Goal: Contribute content

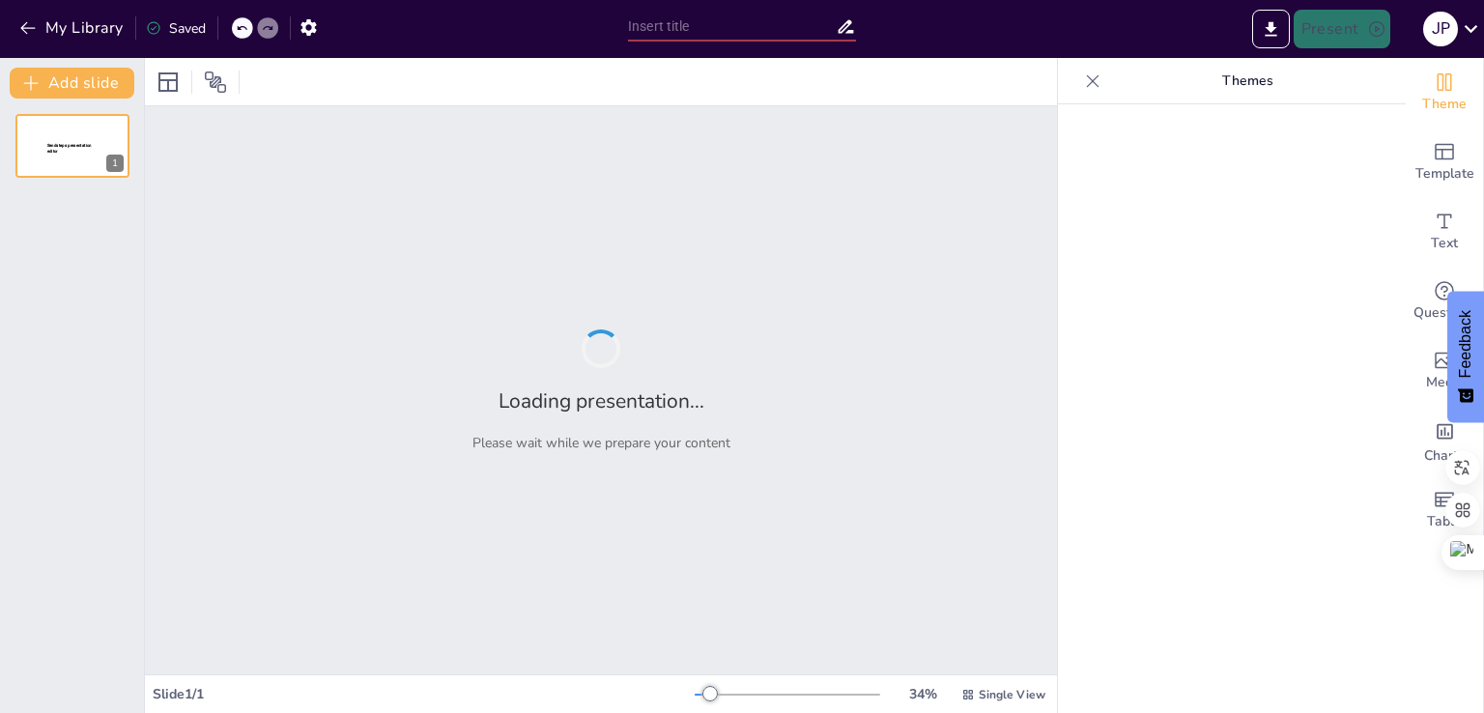
type input "Climatología Global: Tendencias y Cambios en el Clima"
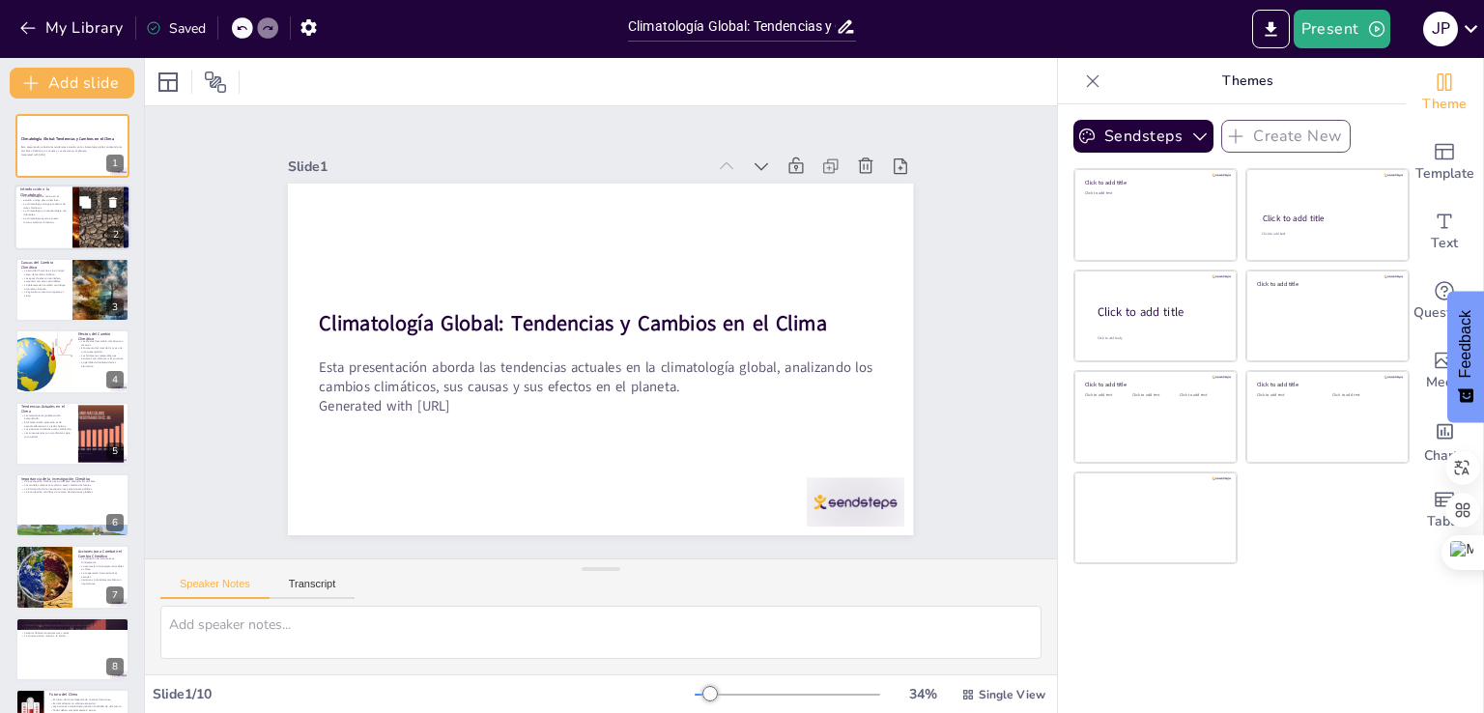
click at [46, 232] on div at bounding box center [72, 219] width 116 height 66
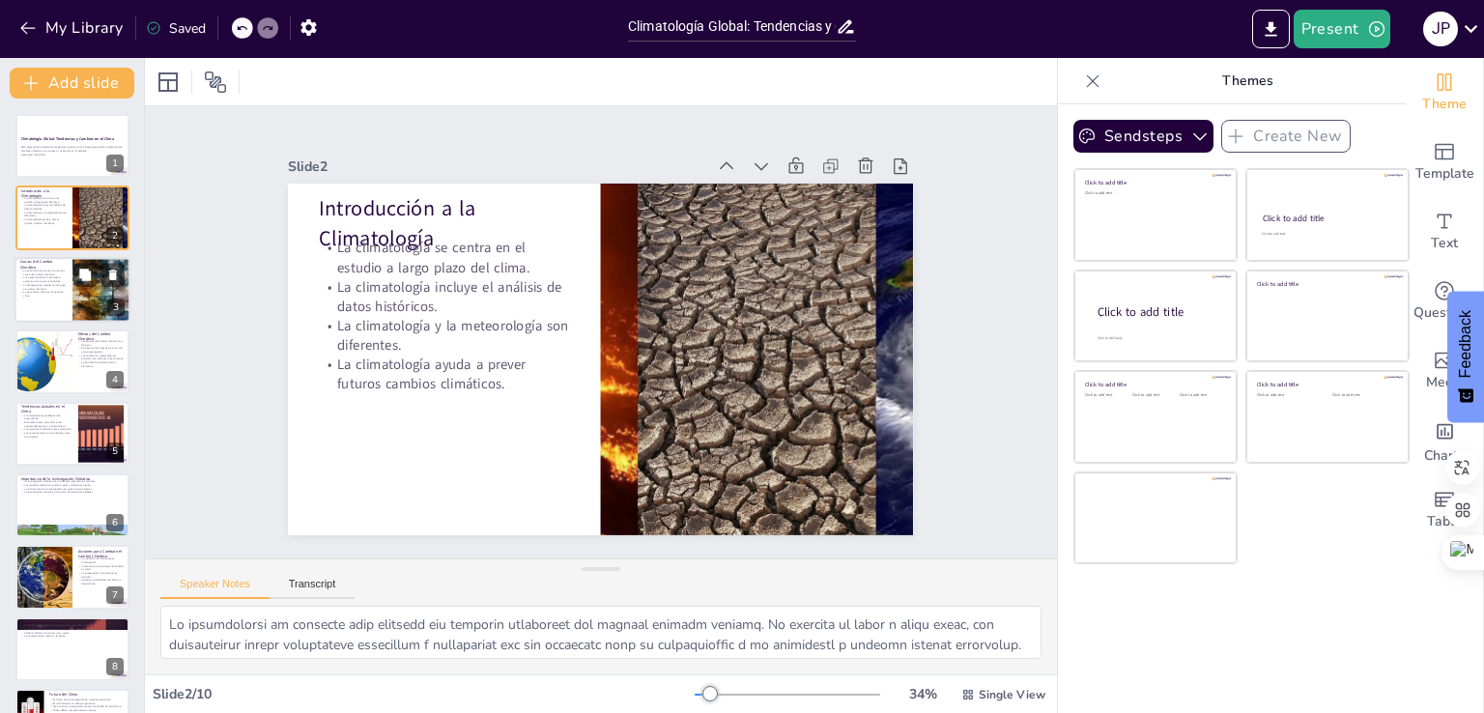
click at [42, 293] on p "La agricultura intensiva impacta el clima." at bounding box center [43, 293] width 46 height 7
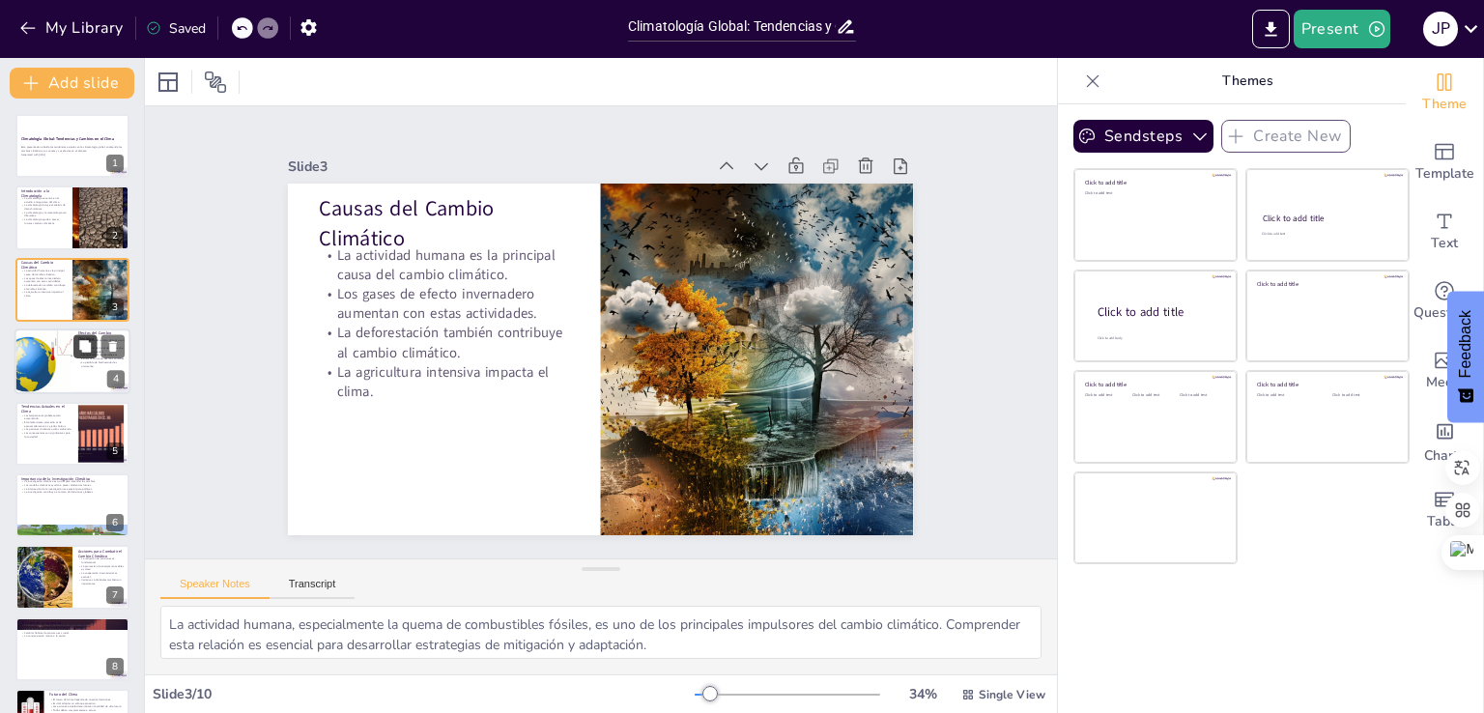
click at [94, 353] on button at bounding box center [84, 346] width 23 height 23
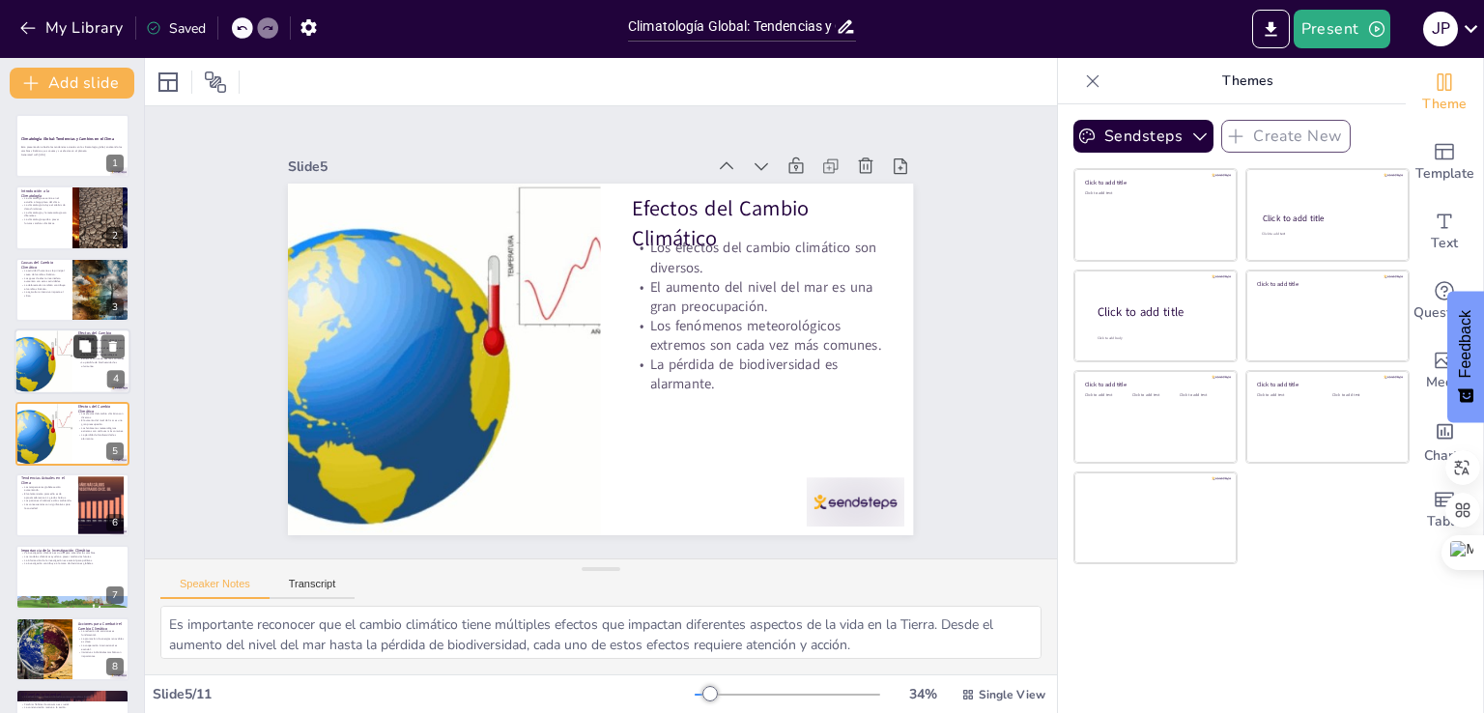
scroll to position [27, 0]
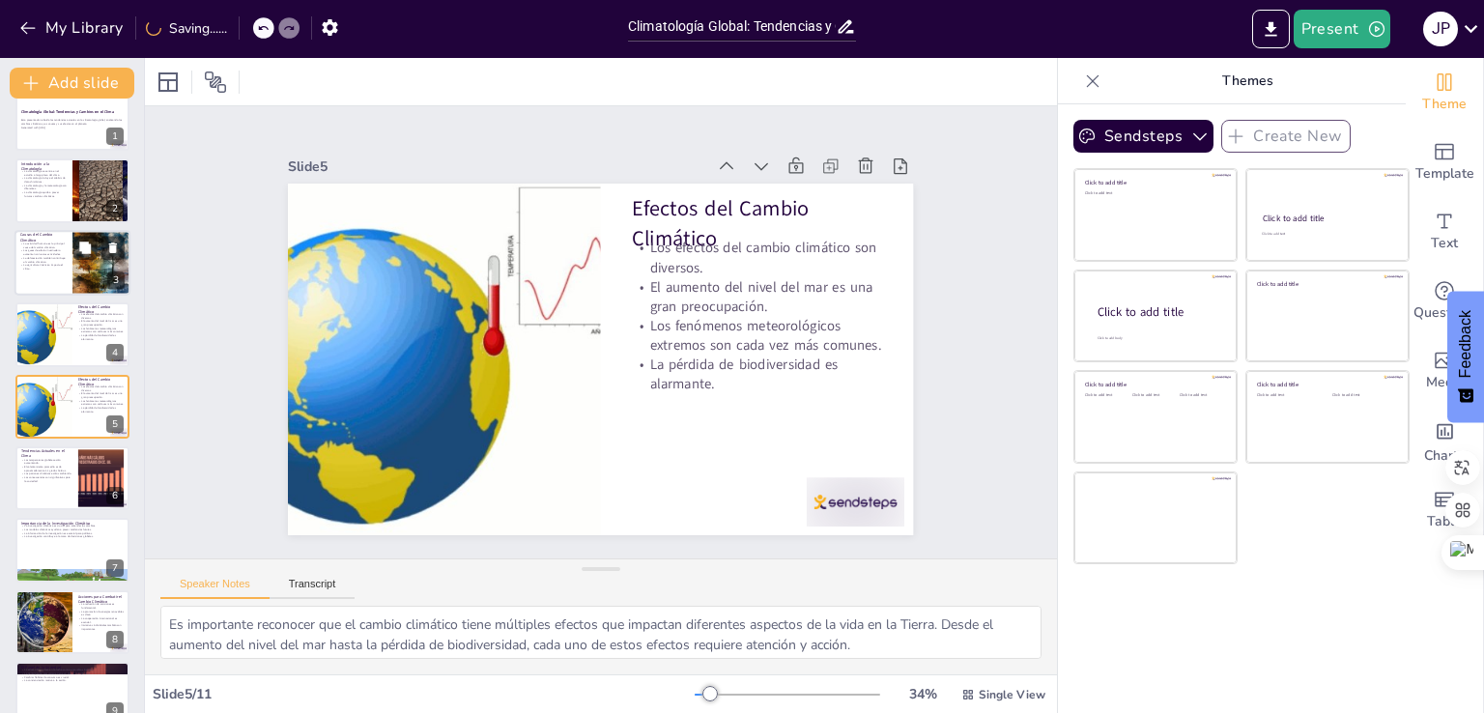
click at [36, 263] on p "La agricultura intensiva impacta el clima." at bounding box center [43, 266] width 46 height 7
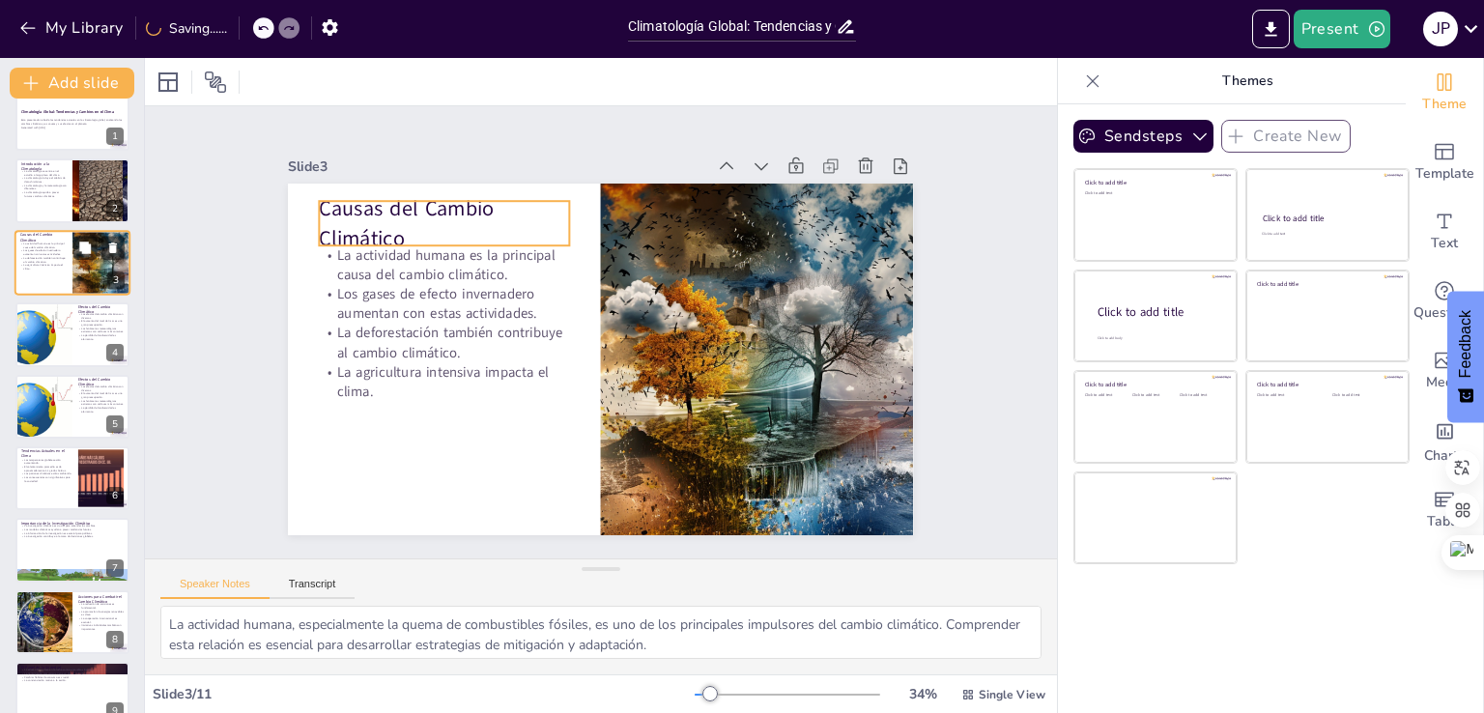
scroll to position [0, 0]
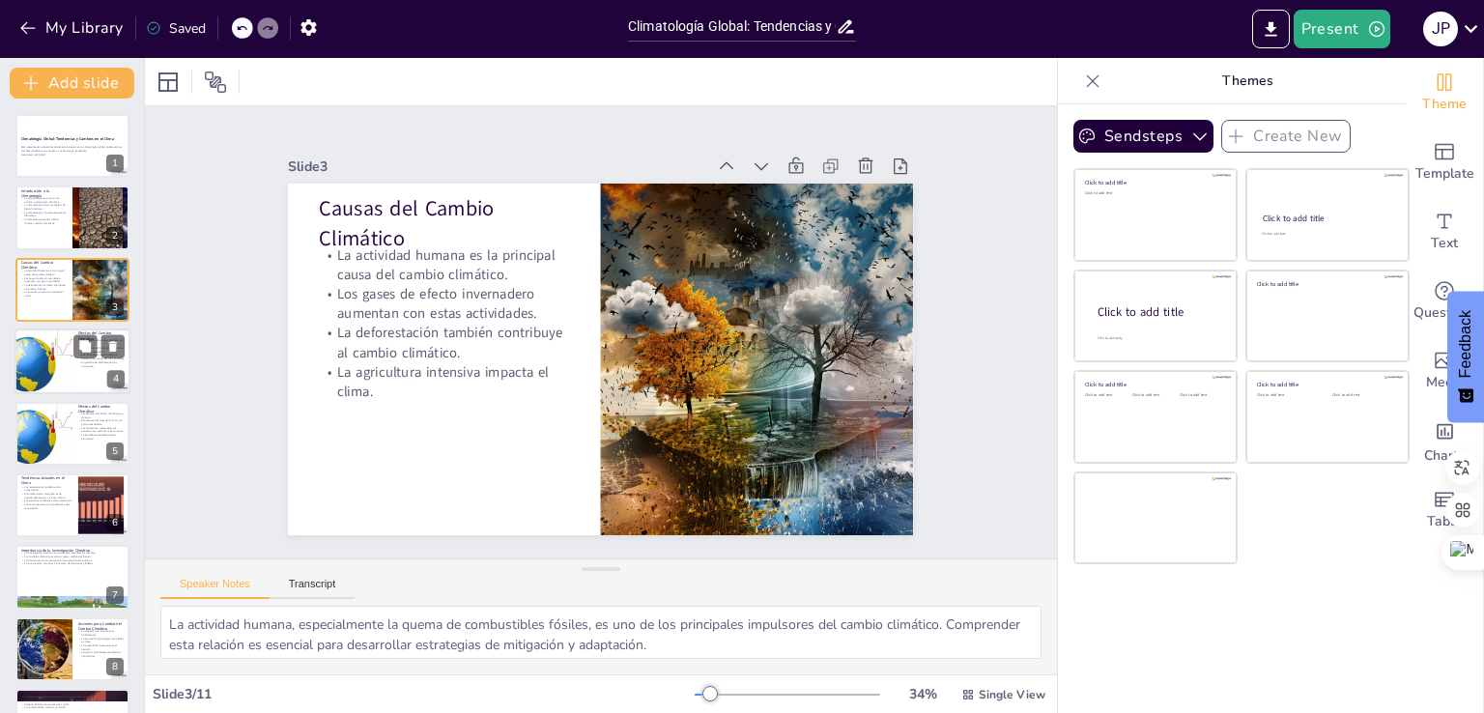
click at [77, 363] on div at bounding box center [72, 362] width 116 height 66
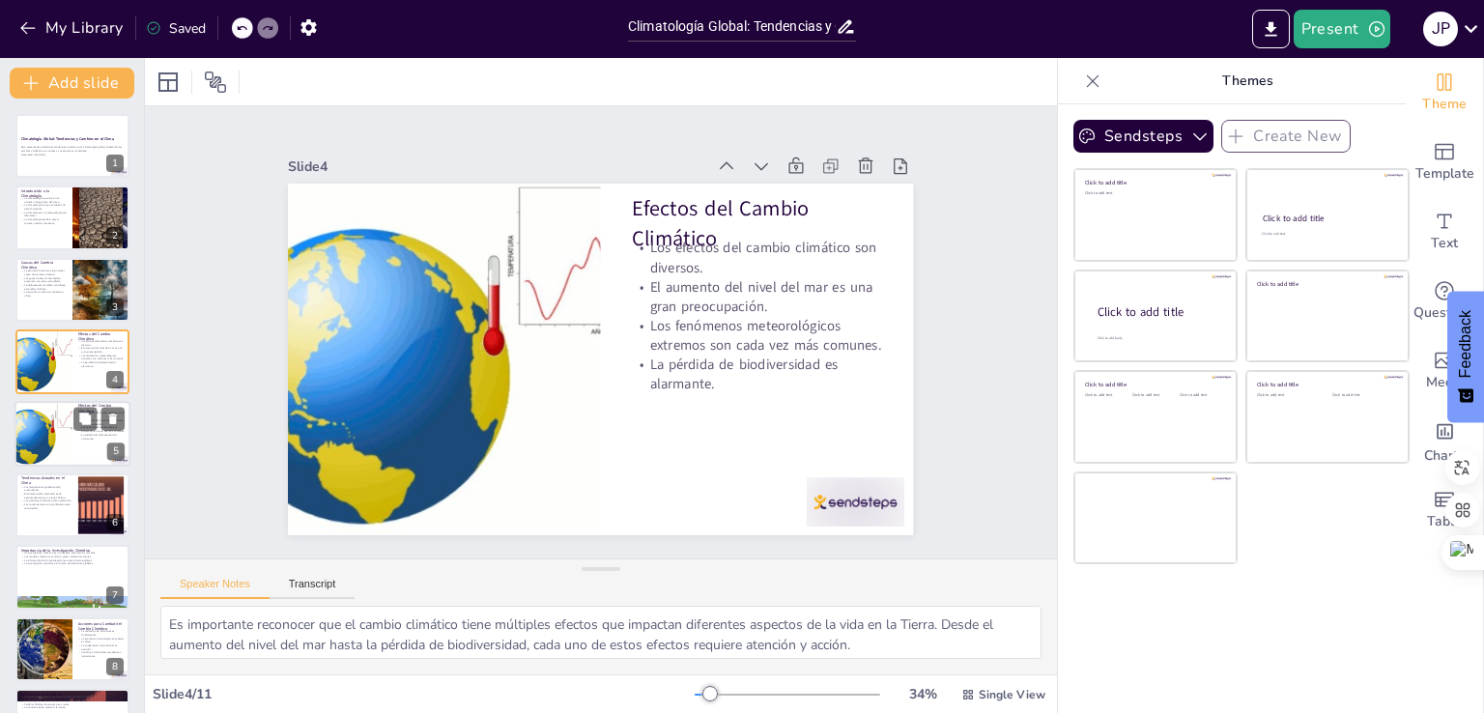
click at [63, 441] on div at bounding box center [43, 434] width 93 height 66
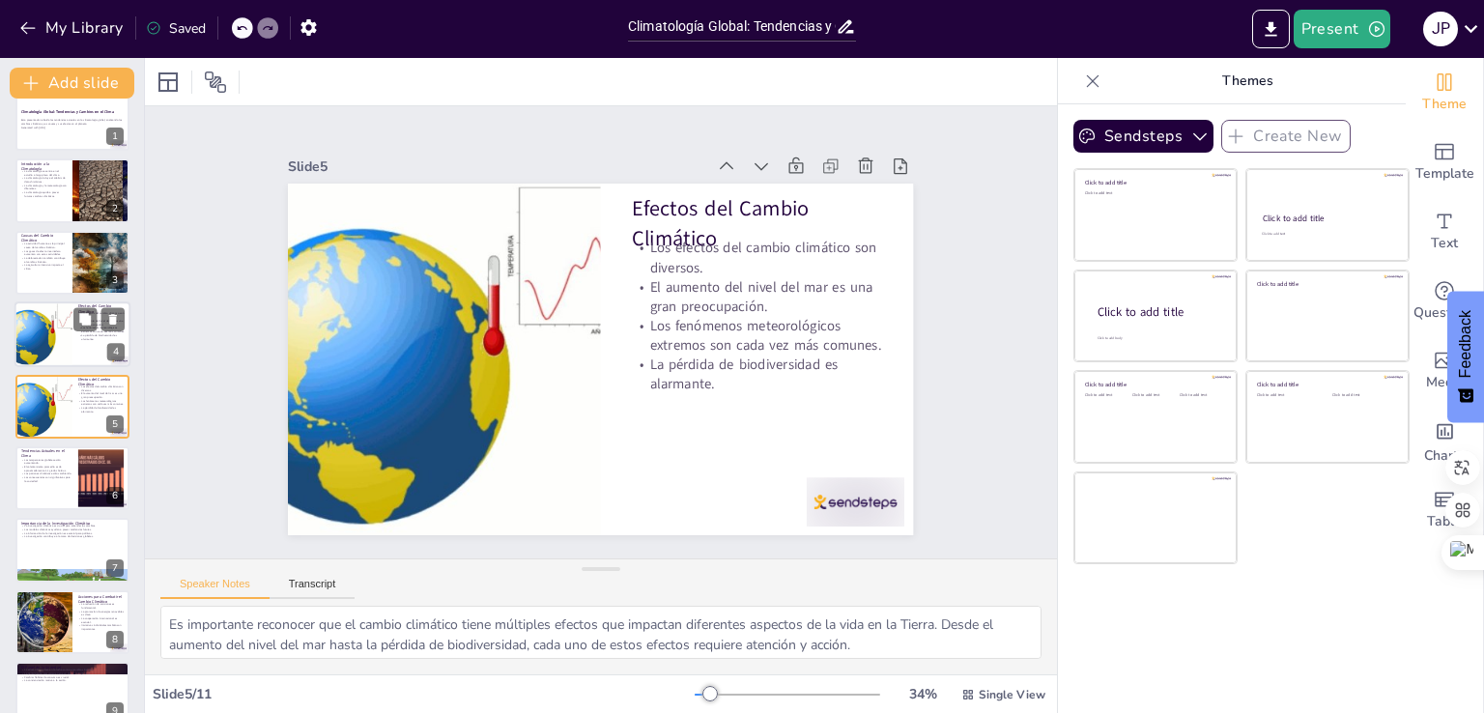
click at [71, 350] on div at bounding box center [43, 334] width 93 height 66
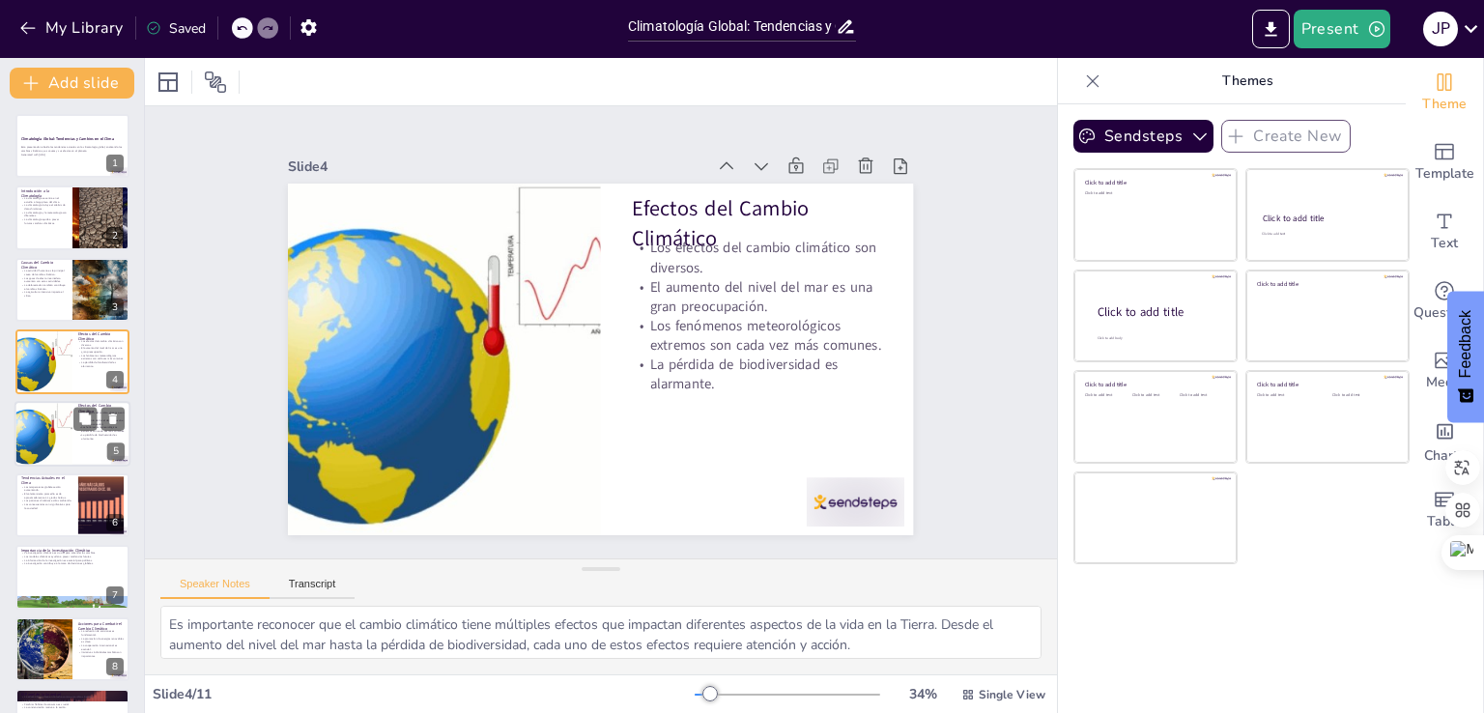
click at [83, 433] on p "La pérdida de biodiversidad es alarmante." at bounding box center [101, 436] width 46 height 7
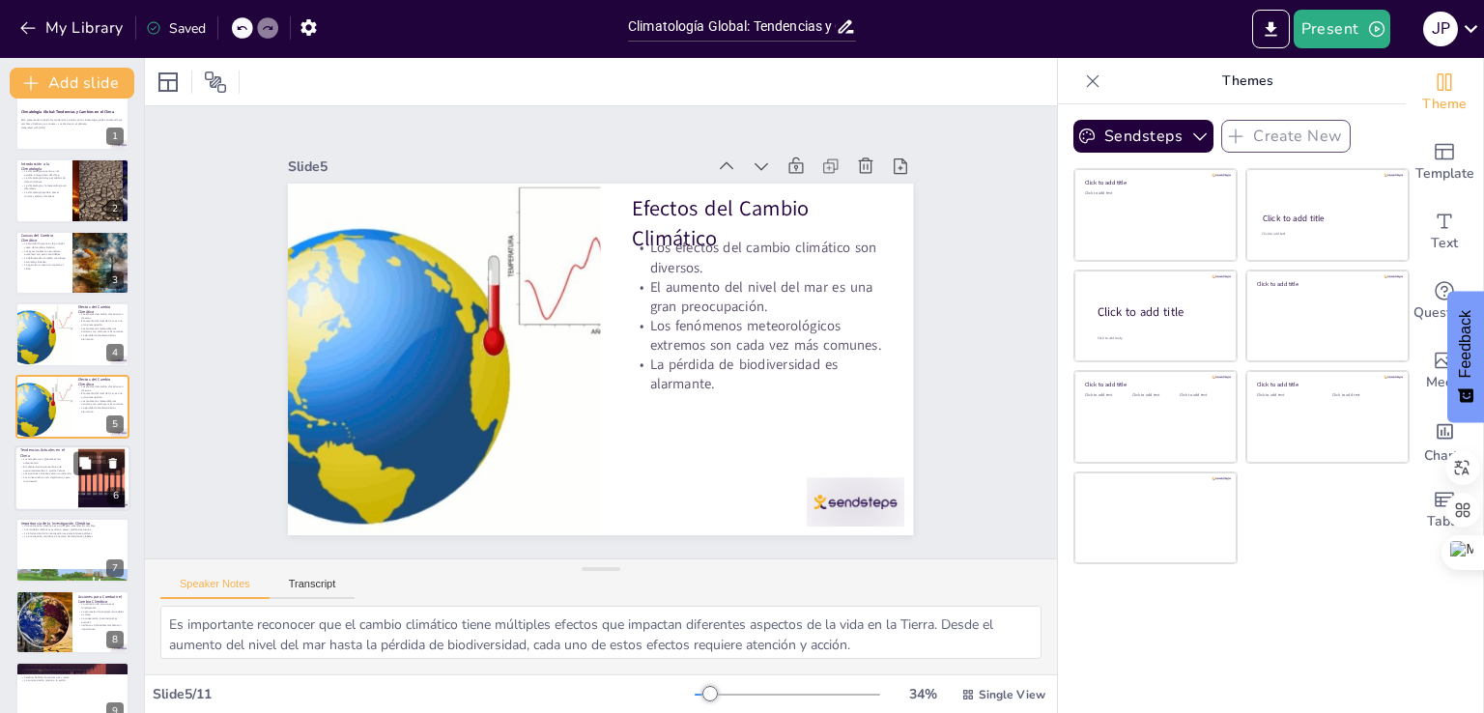
click at [52, 481] on div at bounding box center [72, 478] width 116 height 66
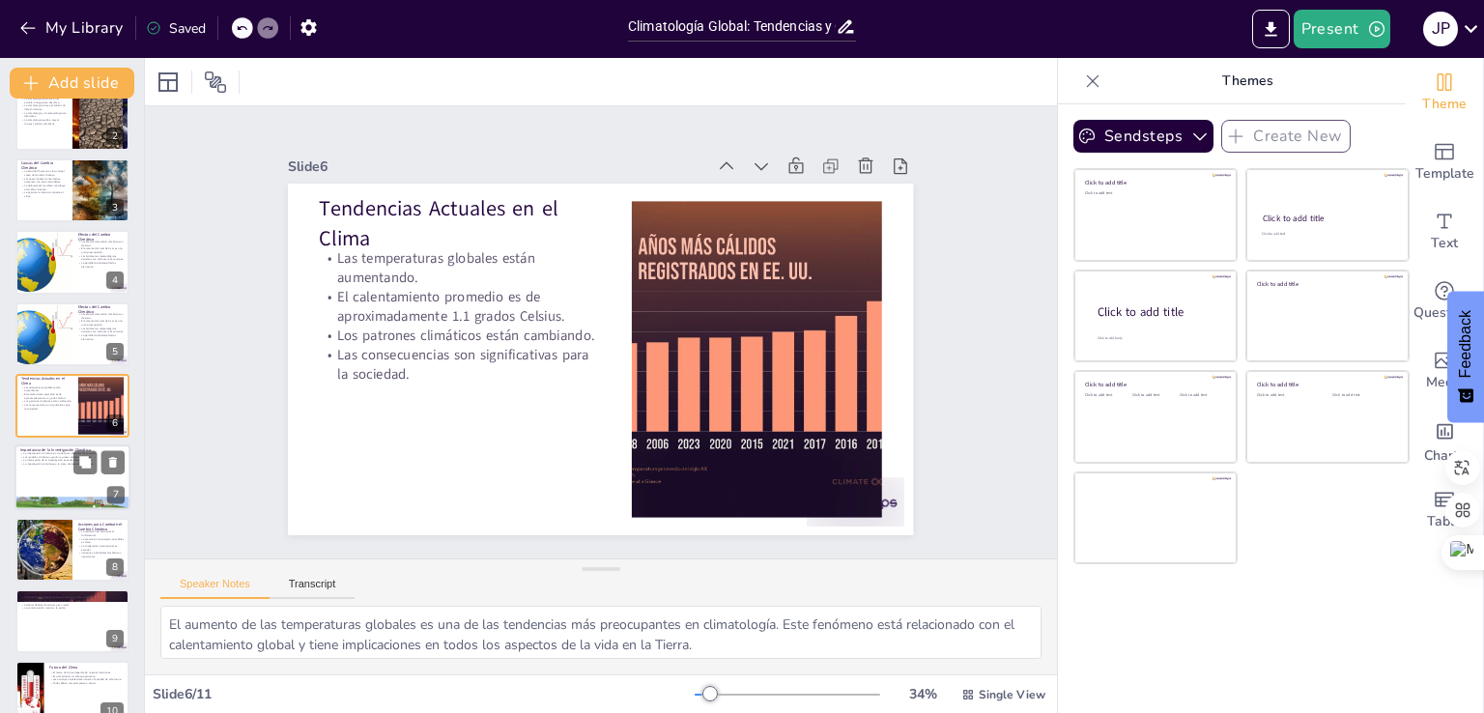
click at [35, 472] on div at bounding box center [72, 478] width 116 height 66
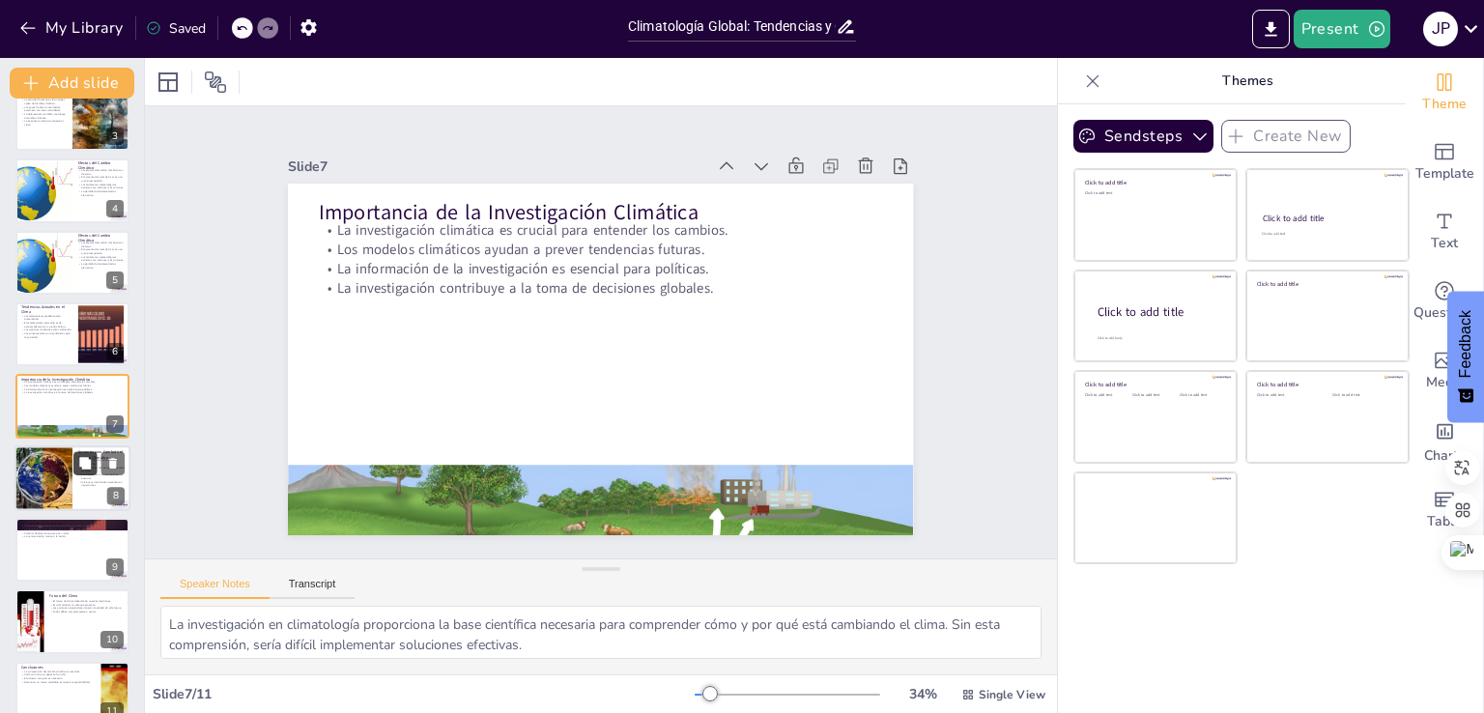
click at [75, 465] on button at bounding box center [84, 462] width 23 height 23
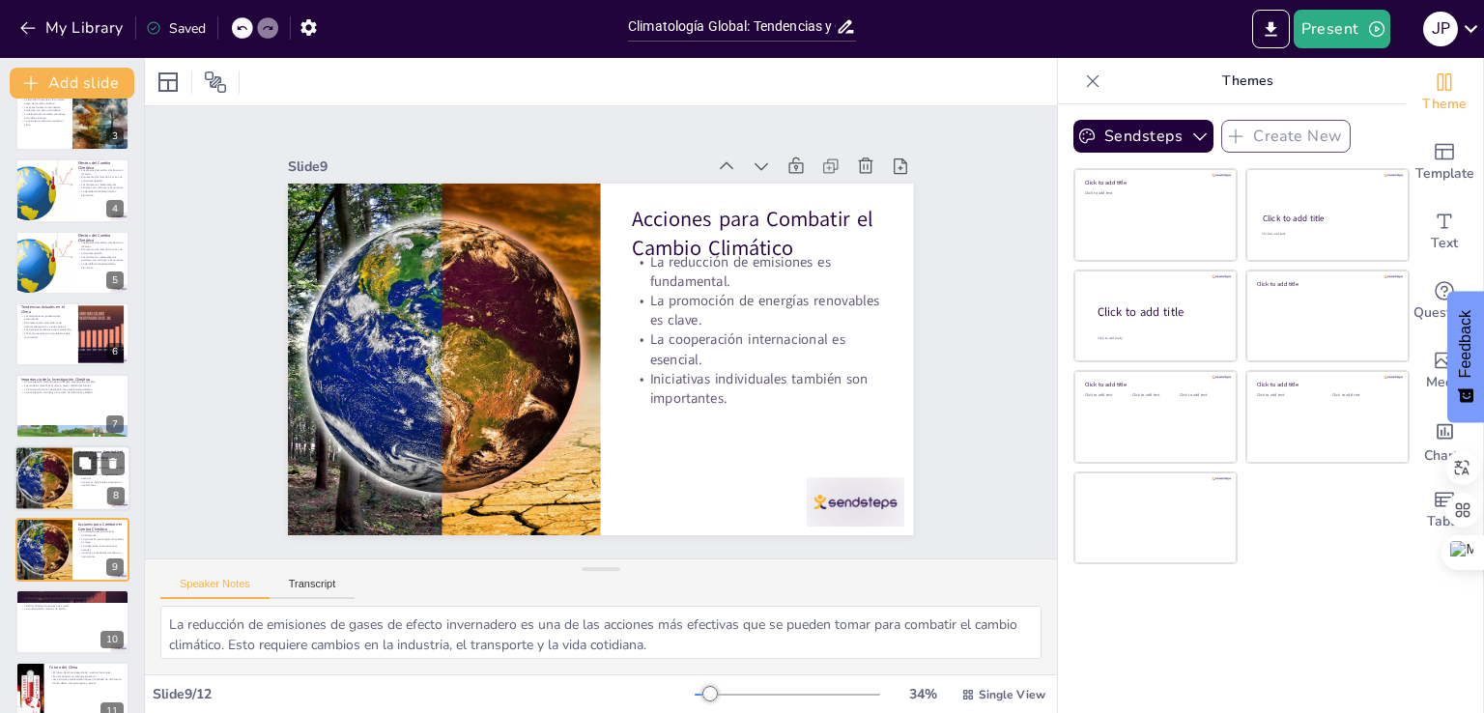
scroll to position [271, 0]
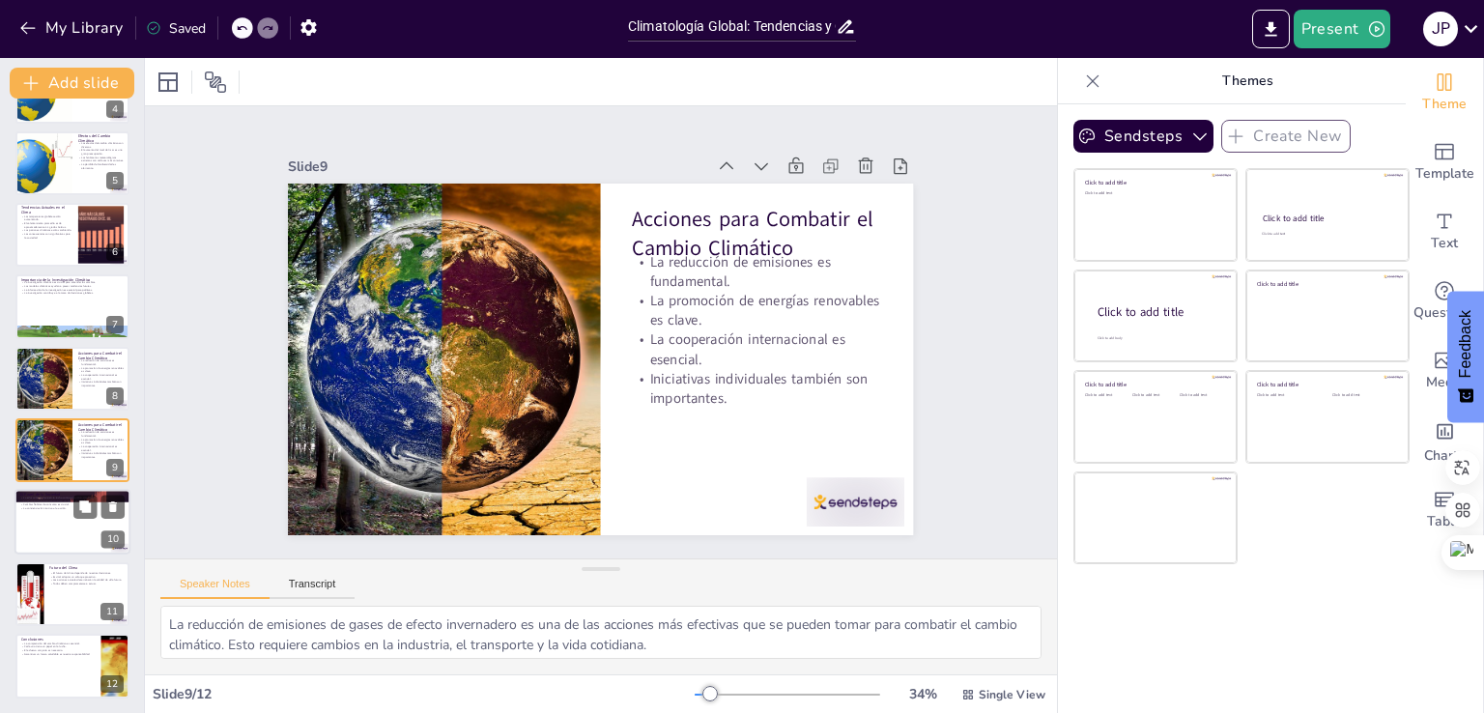
click at [53, 526] on div at bounding box center [72, 523] width 116 height 66
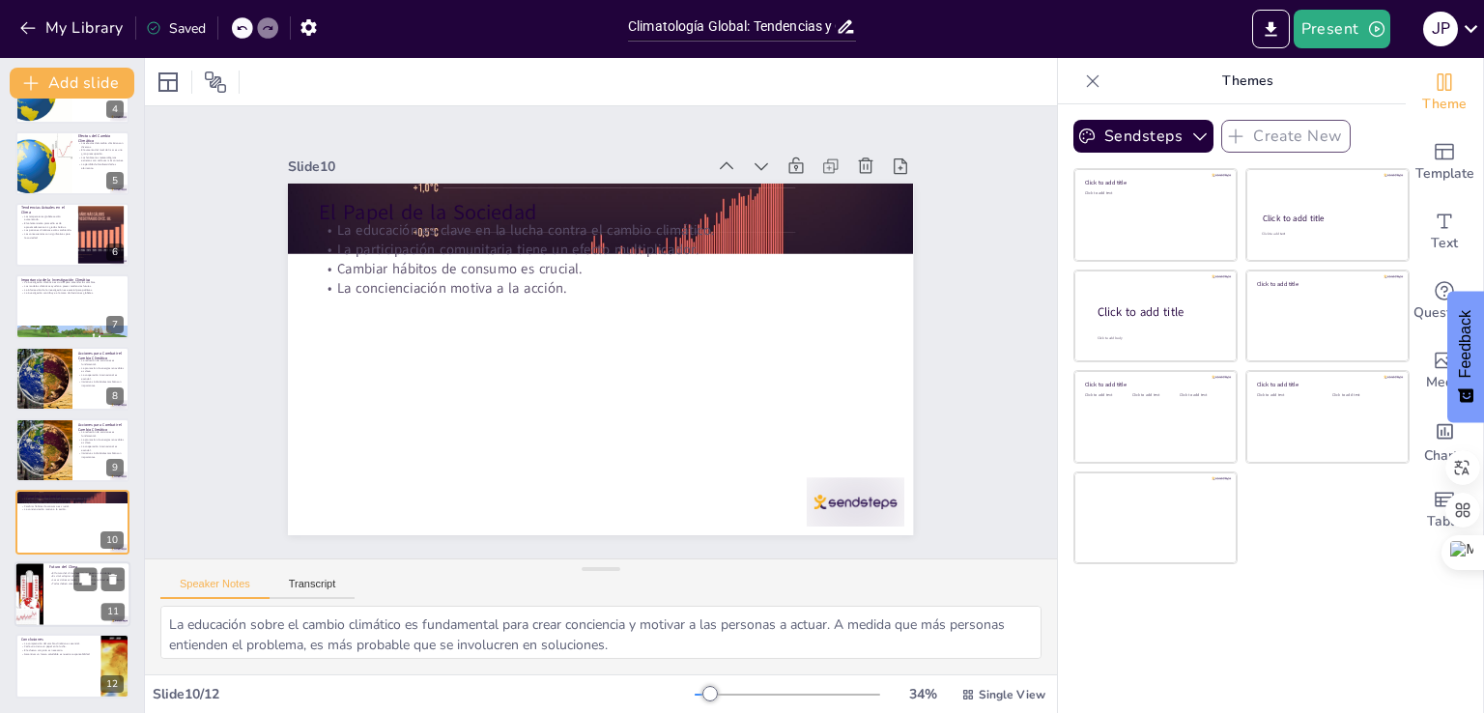
click at [58, 589] on div at bounding box center [72, 594] width 116 height 66
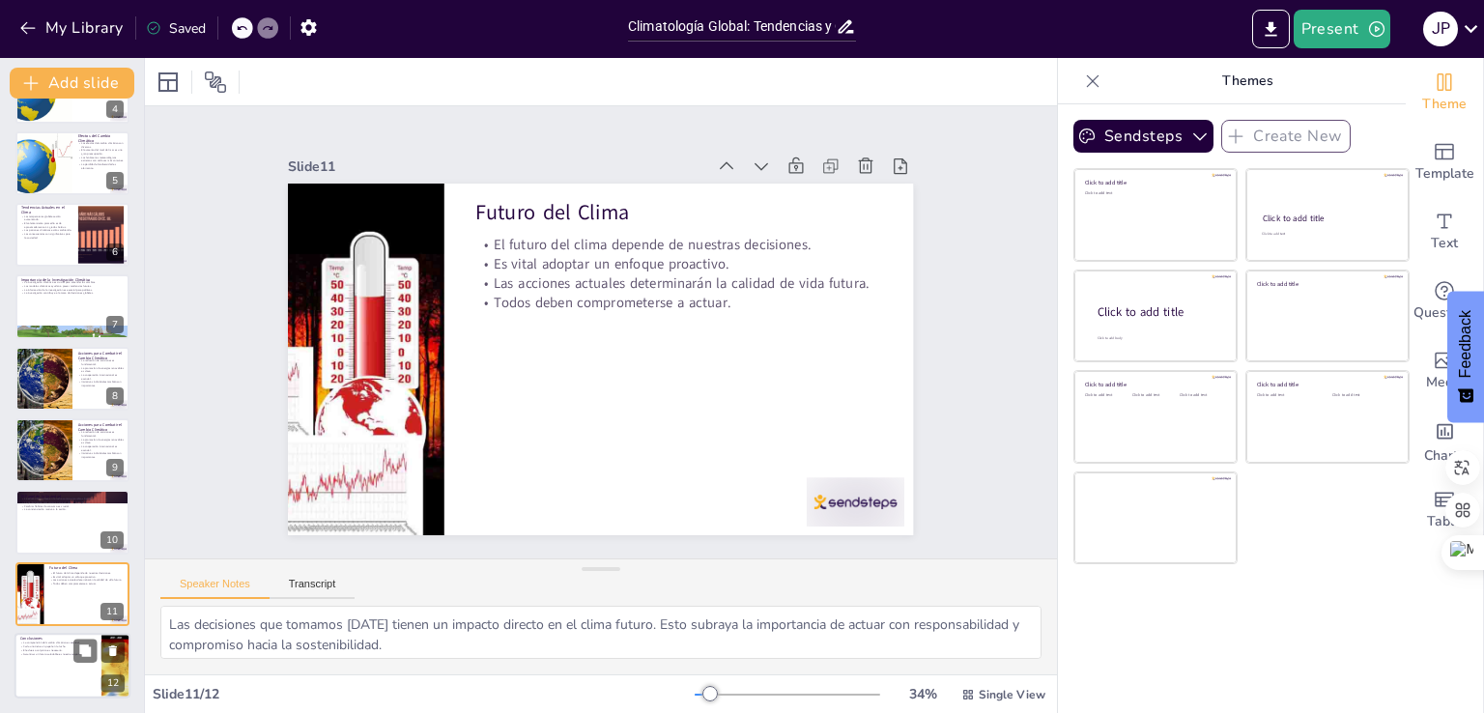
click at [30, 662] on div at bounding box center [72, 666] width 116 height 66
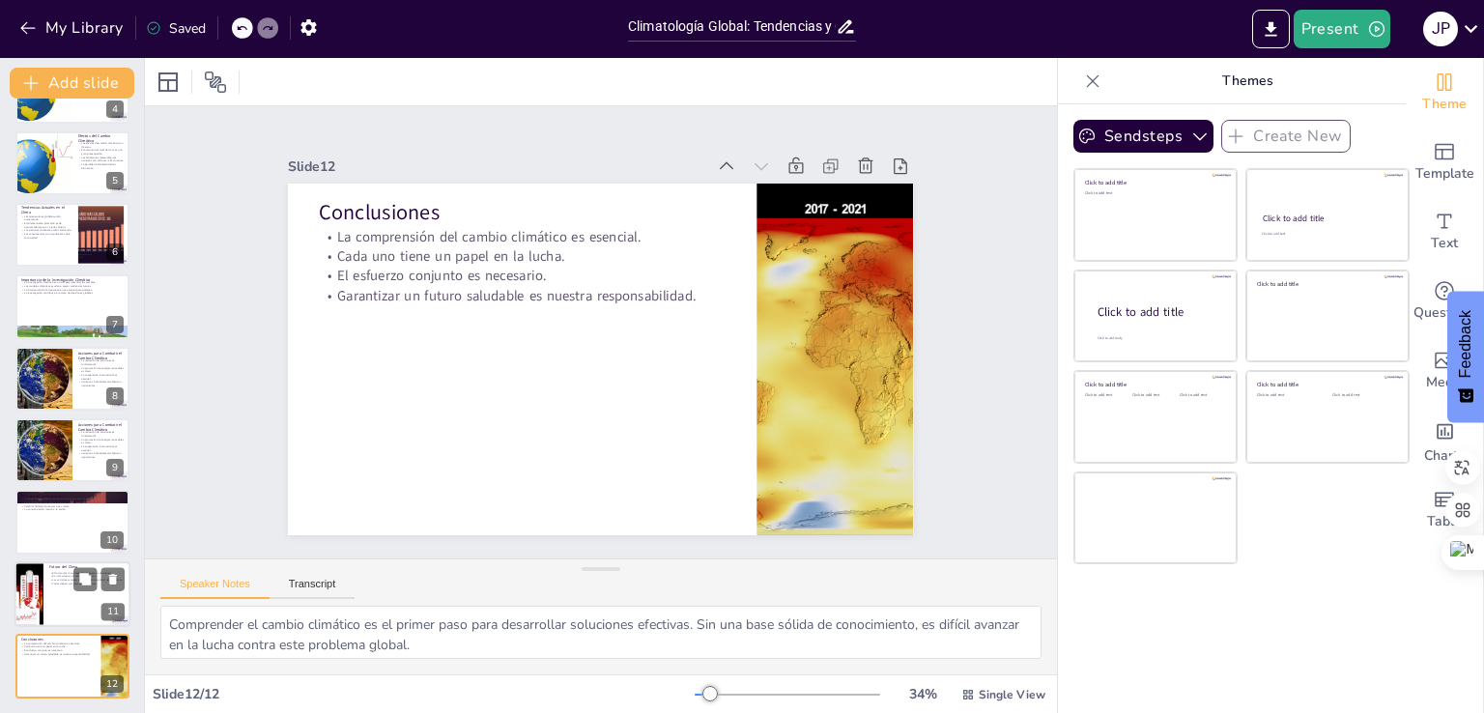
click at [68, 578] on p "Las acciones actuales determinarán la calidad de vida futura." at bounding box center [86, 580] width 75 height 4
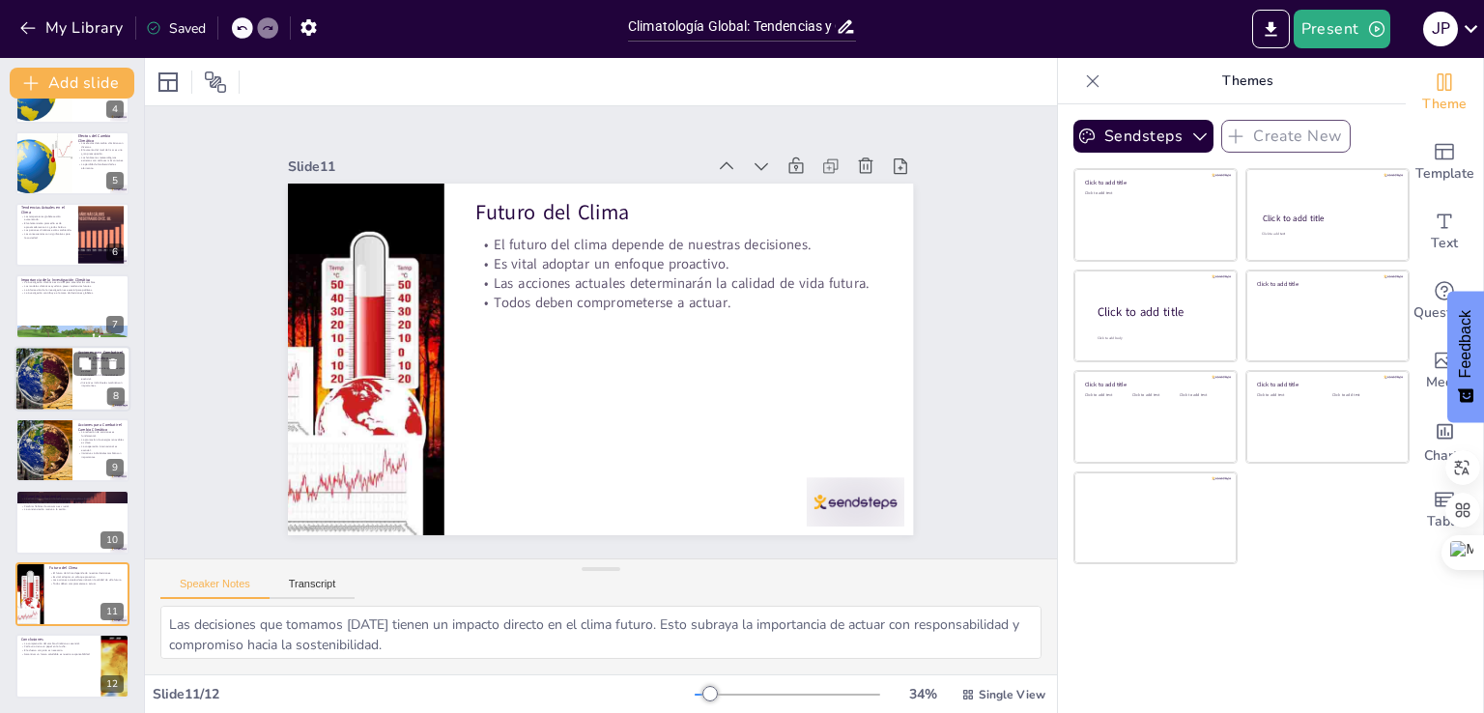
click at [77, 386] on div at bounding box center [72, 379] width 116 height 66
type textarea "La reducción de emisiones de gases de efecto invernadero es una de las acciones…"
